Goal: Book appointment/travel/reservation

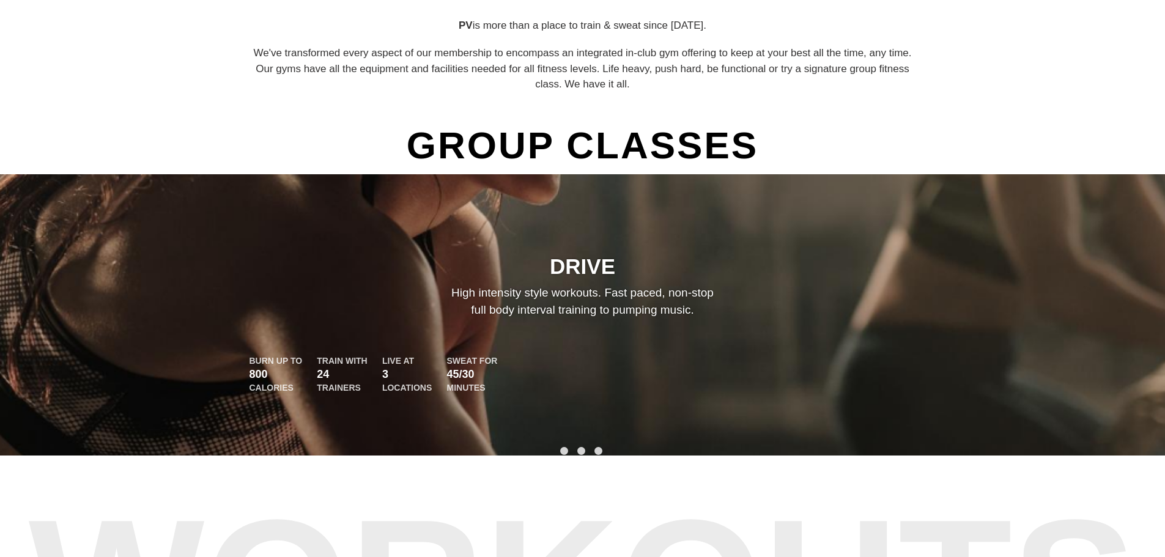
scroll to position [734, 0]
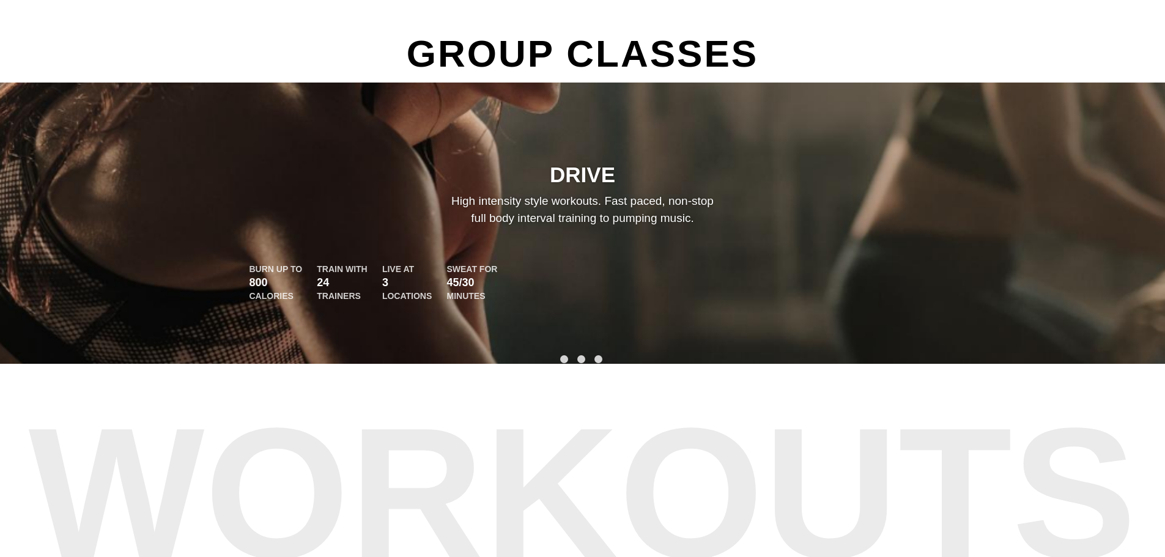
click at [551, 256] on div "DRIVE High intensity style workouts. Fast paced, non-stop full body interval tr…" at bounding box center [583, 232] width 734 height 141
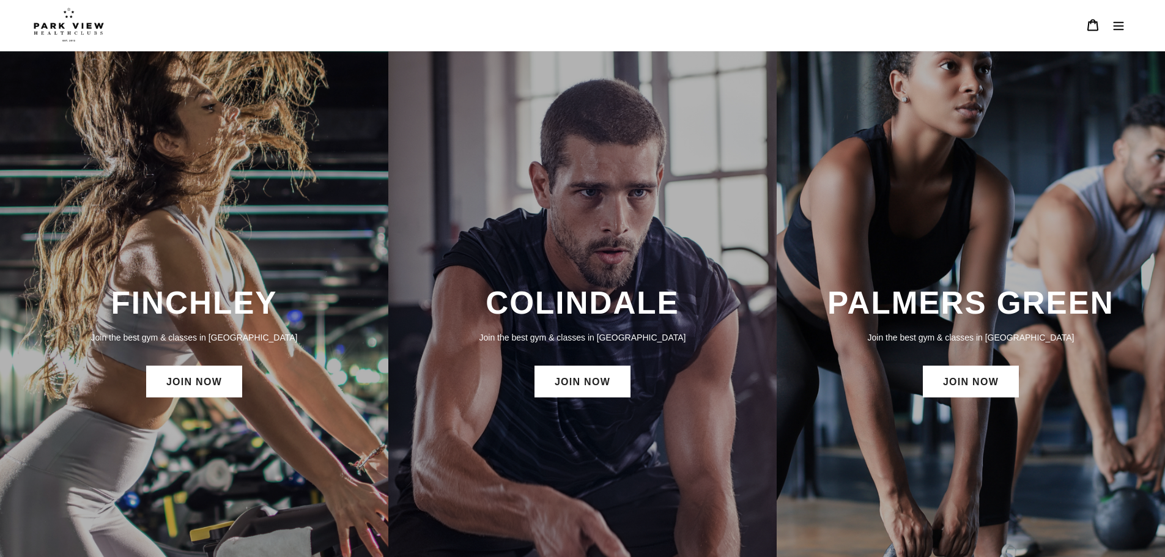
scroll to position [0, 0]
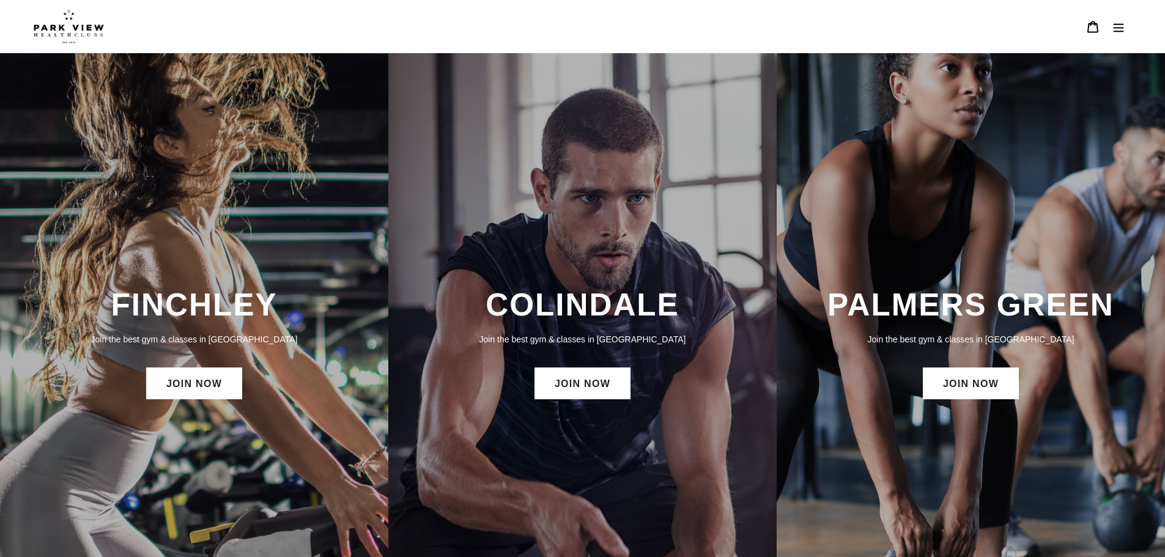
click at [1124, 28] on icon "Menu" at bounding box center [1119, 27] width 12 height 12
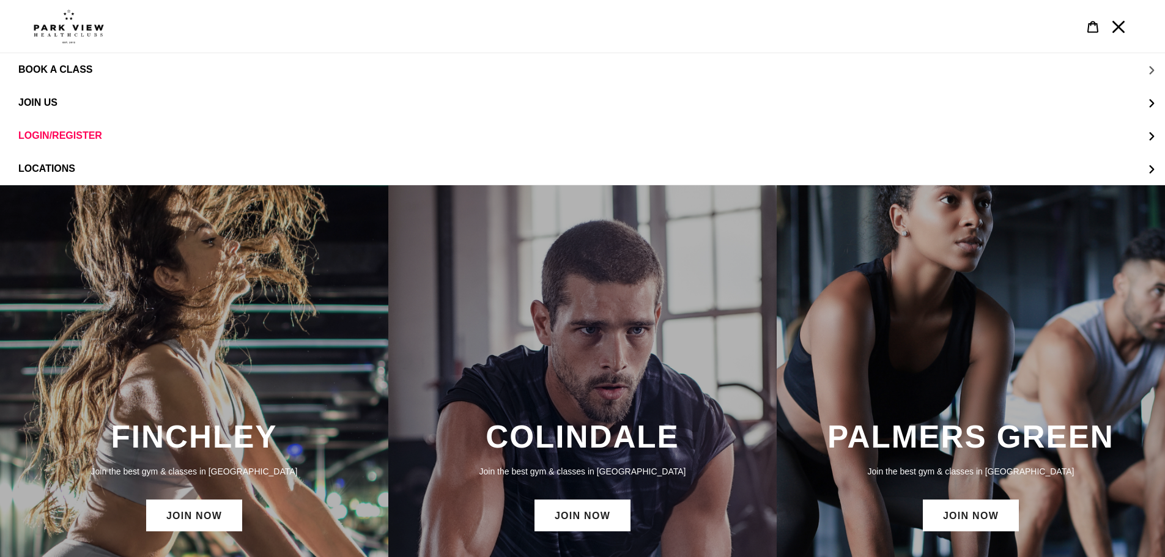
click at [76, 67] on span "BOOK A CLASS" at bounding box center [55, 69] width 74 height 11
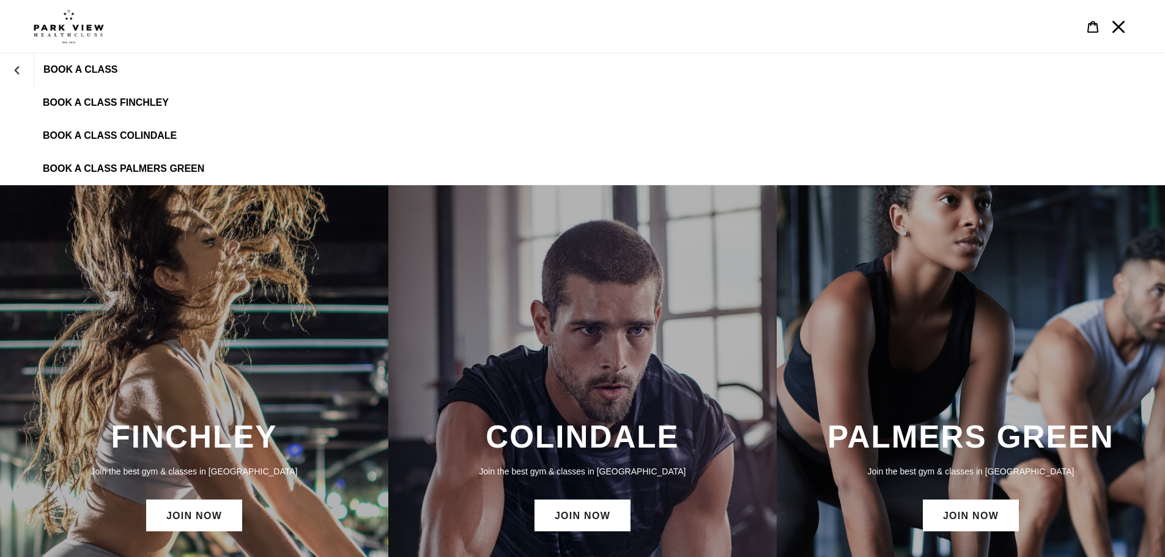
click at [154, 132] on span "BOOK A CLASS COLINDALE" at bounding box center [110, 135] width 134 height 11
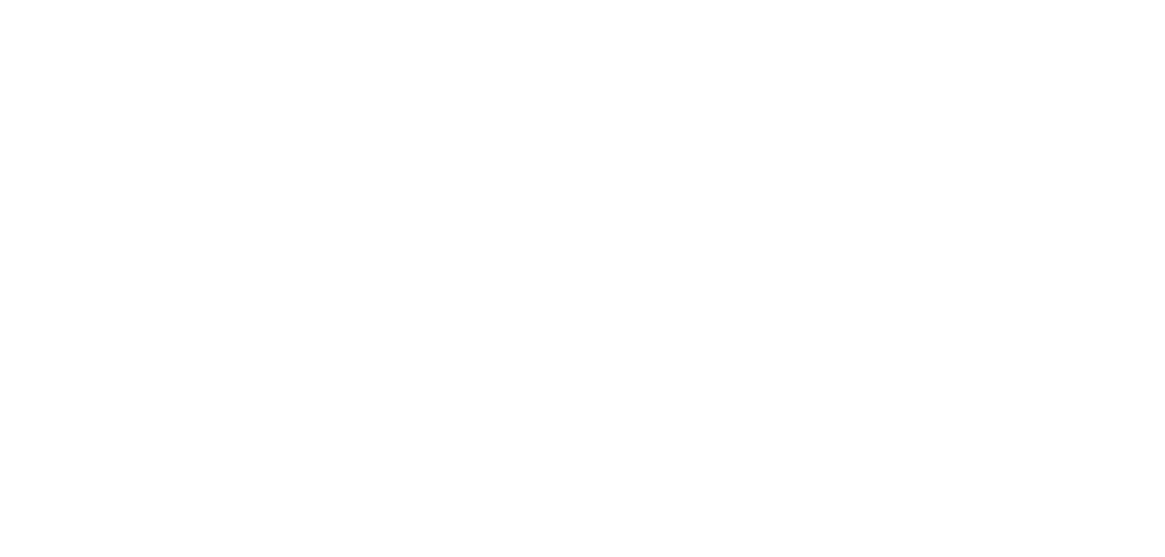
scroll to position [667, 0]
